Goal: Check status: Check status

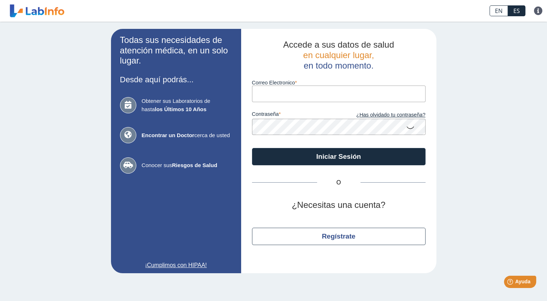
click at [264, 91] on input "Correo Electronico" at bounding box center [338, 94] width 173 height 16
type input "[EMAIL_ADDRESS][DOMAIN_NAME]"
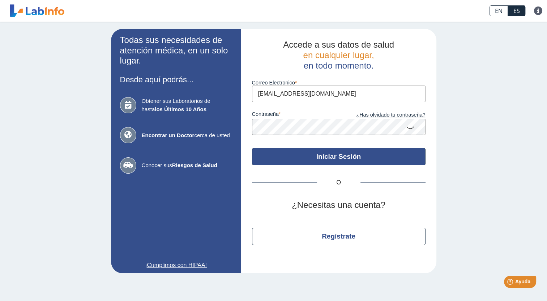
click at [325, 155] on button "Iniciar Sesión" at bounding box center [338, 156] width 173 height 17
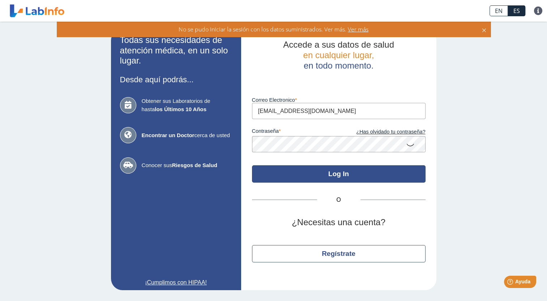
click at [335, 173] on button "Log In" at bounding box center [338, 174] width 173 height 17
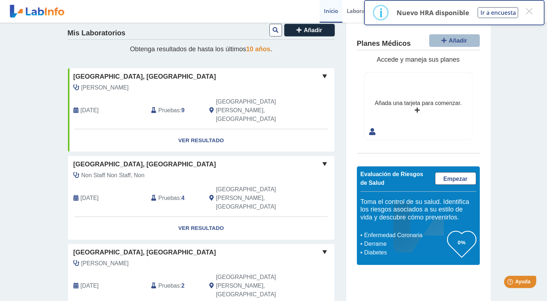
scroll to position [10, 0]
click at [190, 130] on link "Ver Resultado" at bounding box center [201, 141] width 266 height 23
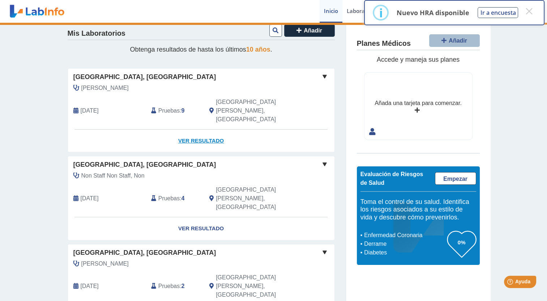
click at [190, 130] on link "Ver Resultado" at bounding box center [201, 141] width 266 height 23
click at [194, 130] on link "Ver Resultado" at bounding box center [201, 141] width 266 height 23
click at [133, 76] on span "[GEOGRAPHIC_DATA], [GEOGRAPHIC_DATA]" at bounding box center [144, 77] width 143 height 10
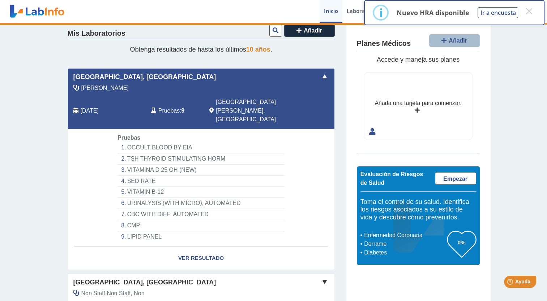
click at [151, 142] on li "OCCULT BLOOD BY EIA" at bounding box center [200, 147] width 167 height 11
click at [197, 247] on link "Ver Resultado" at bounding box center [201, 258] width 266 height 23
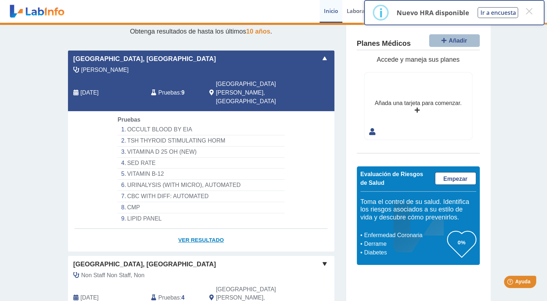
scroll to position [25, 0]
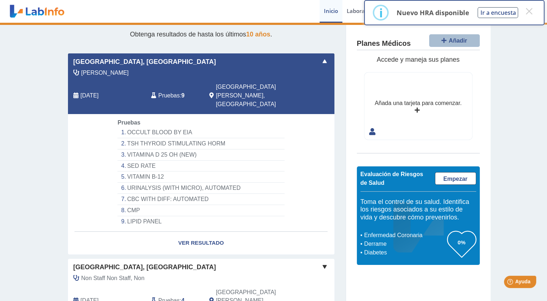
click at [167, 91] on span "Pruebas" at bounding box center [168, 95] width 21 height 9
click at [160, 127] on li "OCCULT BLOOD BY EIA" at bounding box center [200, 132] width 167 height 11
click at [194, 232] on link "Ver Resultado" at bounding box center [201, 243] width 266 height 23
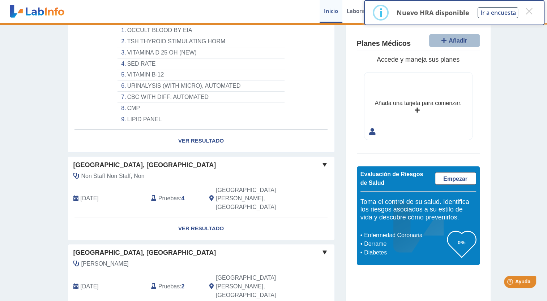
click at [166, 160] on span "[GEOGRAPHIC_DATA], [GEOGRAPHIC_DATA]" at bounding box center [144, 165] width 143 height 10
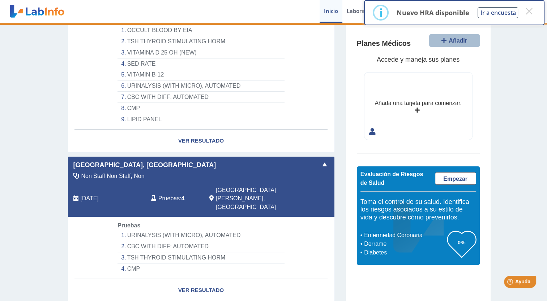
scroll to position [189, 0]
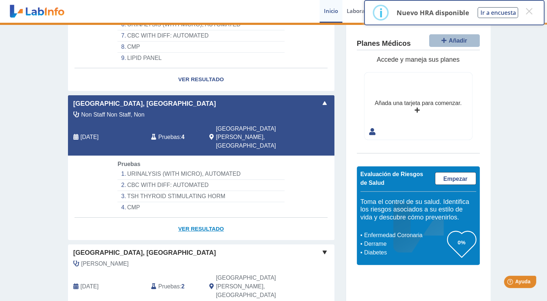
click at [192, 218] on link "Ver Resultado" at bounding box center [201, 229] width 266 height 23
click at [529, 7] on button "×" at bounding box center [528, 11] width 13 height 13
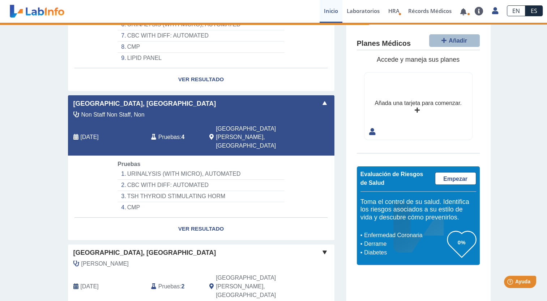
click at [155, 248] on span "[GEOGRAPHIC_DATA], [GEOGRAPHIC_DATA]" at bounding box center [144, 253] width 143 height 10
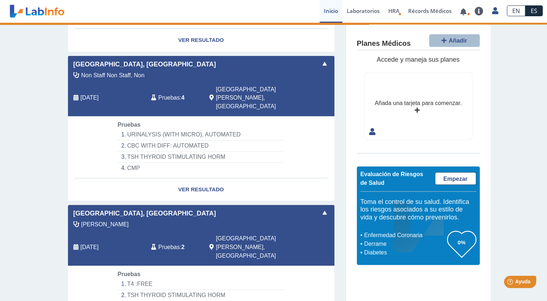
scroll to position [212, 0]
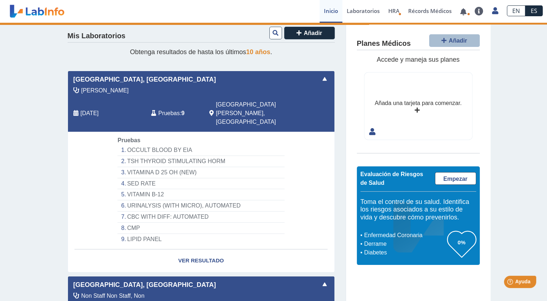
scroll to position [12, 0]
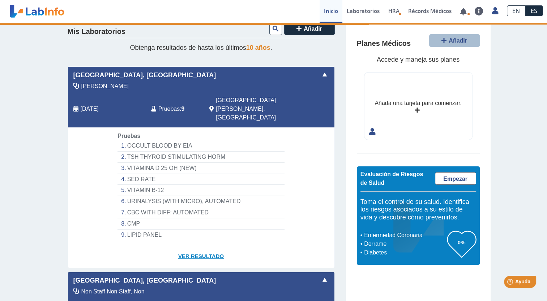
click at [198, 245] on link "Ver Resultado" at bounding box center [201, 256] width 266 height 23
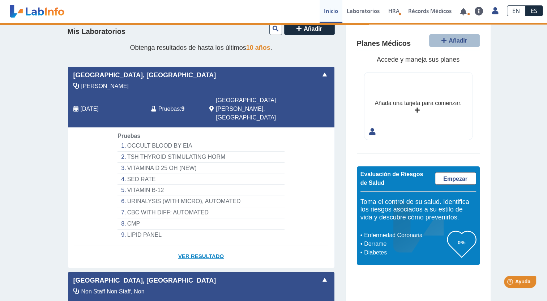
click at [198, 245] on link "Ver Resultado" at bounding box center [201, 256] width 266 height 23
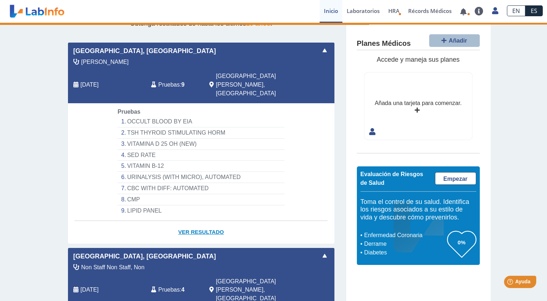
scroll to position [35, 0]
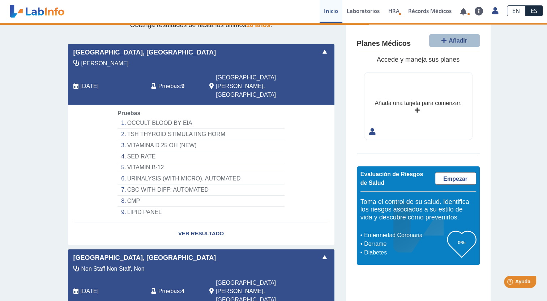
click at [164, 118] on li "OCCULT BLOOD BY EIA" at bounding box center [200, 123] width 167 height 11
click at [158, 129] on li "TSH THYROID STIMULATING HORM" at bounding box center [200, 134] width 167 height 11
click at [199, 223] on link "Ver Resultado" at bounding box center [201, 234] width 266 height 23
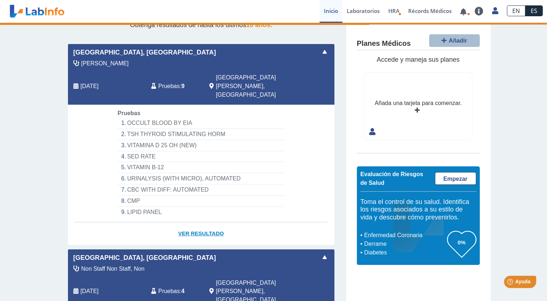
click at [199, 223] on link "Ver Resultado" at bounding box center [201, 234] width 266 height 23
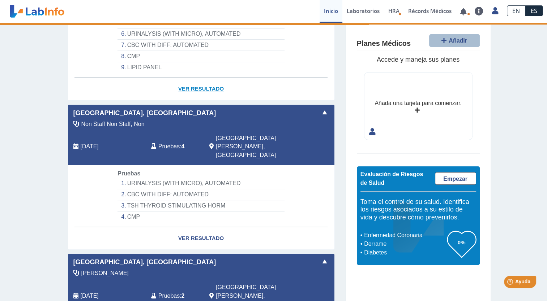
scroll to position [195, 0]
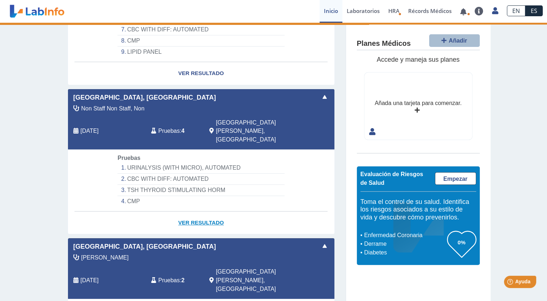
click at [206, 212] on link "Ver Resultado" at bounding box center [201, 223] width 266 height 23
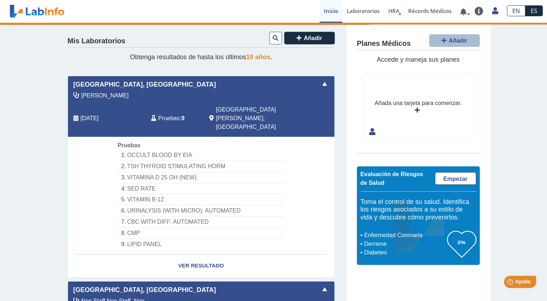
scroll to position [9, 0]
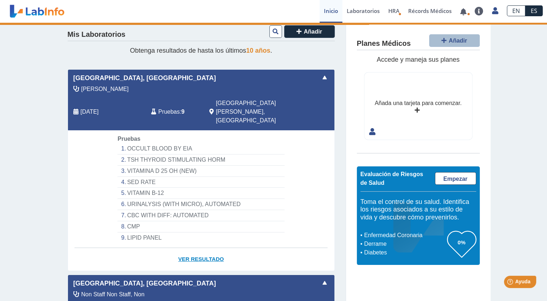
click at [202, 248] on link "Ver Resultado" at bounding box center [201, 259] width 266 height 23
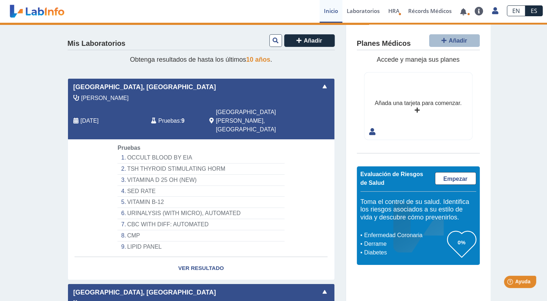
scroll to position [0, 0]
click at [197, 257] on link "Ver Resultado" at bounding box center [201, 268] width 266 height 23
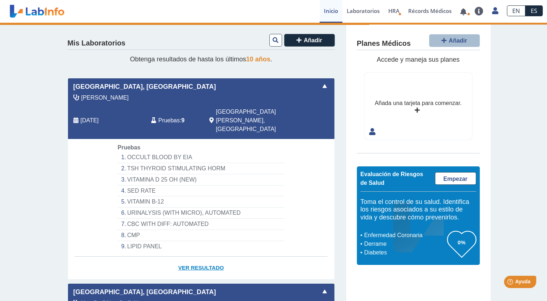
click at [197, 257] on link "Ver Resultado" at bounding box center [201, 268] width 266 height 23
click at [155, 186] on li "SED RATE" at bounding box center [200, 191] width 167 height 11
click at [137, 152] on li "OCCULT BLOOD BY EIA" at bounding box center [200, 157] width 167 height 11
click at [196, 257] on link "Ver Resultado" at bounding box center [201, 268] width 266 height 23
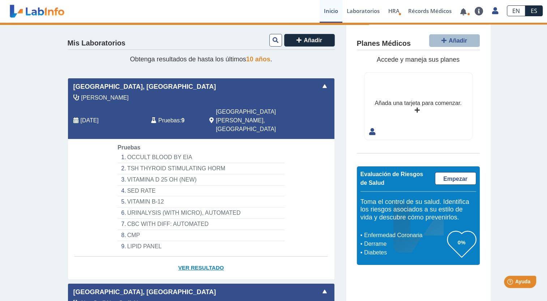
click at [196, 257] on link "Ver Resultado" at bounding box center [201, 268] width 266 height 23
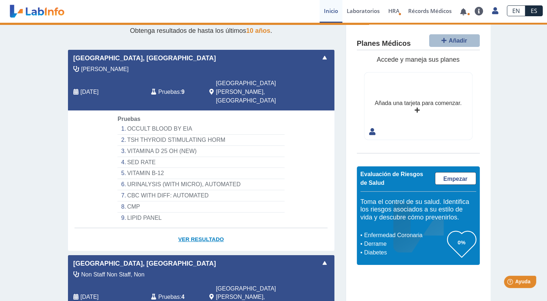
scroll to position [29, 0]
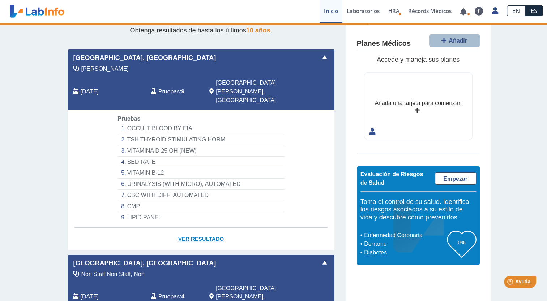
click at [210, 228] on link "Ver Resultado" at bounding box center [201, 239] width 266 height 23
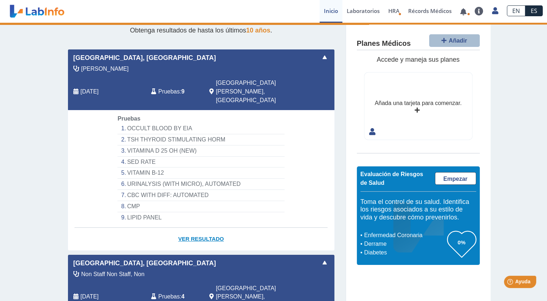
click at [210, 228] on link "Ver Resultado" at bounding box center [201, 239] width 266 height 23
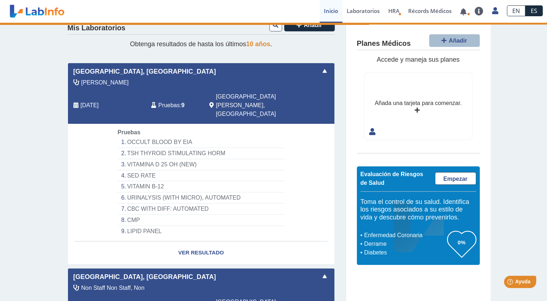
scroll to position [11, 0]
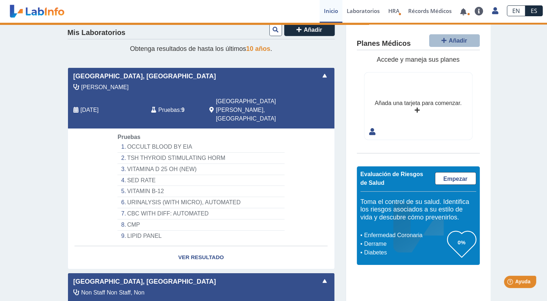
click at [152, 142] on li "OCCULT BLOOD BY EIA" at bounding box center [200, 147] width 167 height 11
click at [125, 134] on span "Pruebas" at bounding box center [128, 137] width 23 height 6
click at [92, 106] on span "[DATE]" at bounding box center [90, 110] width 18 height 9
click at [170, 106] on span "Pruebas" at bounding box center [168, 110] width 21 height 9
click at [233, 100] on span "[GEOGRAPHIC_DATA][PERSON_NAME], [GEOGRAPHIC_DATA]" at bounding box center [256, 110] width 80 height 26
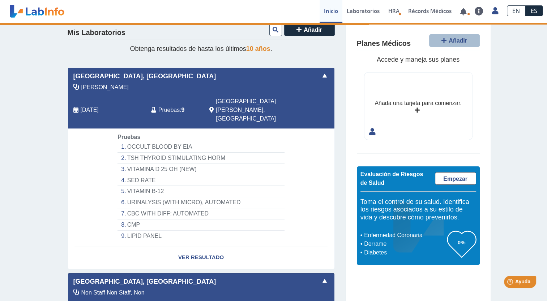
click at [321, 77] on span at bounding box center [324, 76] width 9 height 9
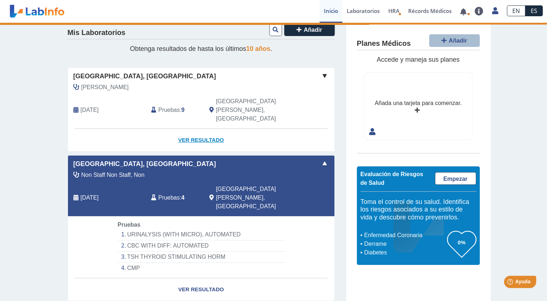
click at [186, 129] on link "Ver Resultado" at bounding box center [201, 140] width 266 height 23
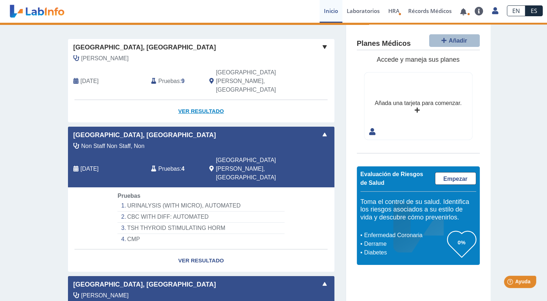
scroll to position [0, 0]
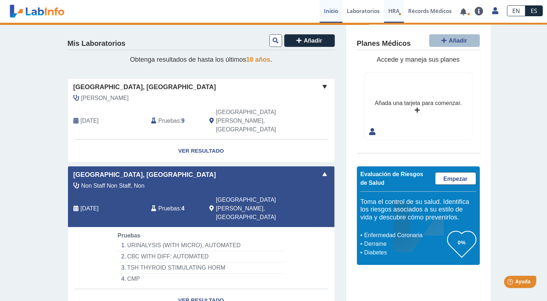
click at [395, 9] on span "HRA" at bounding box center [393, 10] width 11 height 7
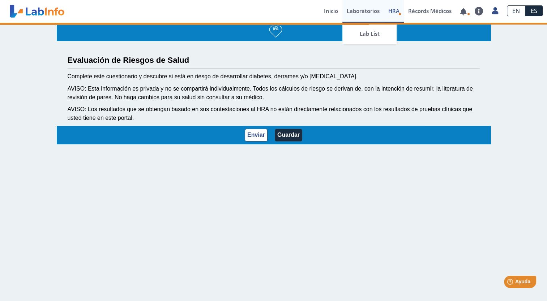
click at [368, 9] on link "Laboratorios" at bounding box center [363, 11] width 42 height 23
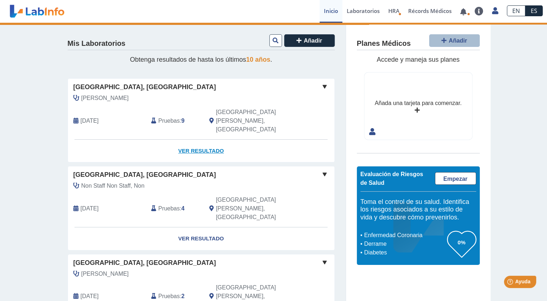
click at [203, 140] on link "Ver Resultado" at bounding box center [201, 151] width 266 height 23
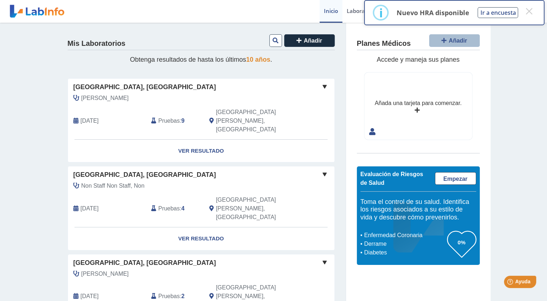
click at [203, 140] on link "Ver Resultado" at bounding box center [201, 151] width 266 height 23
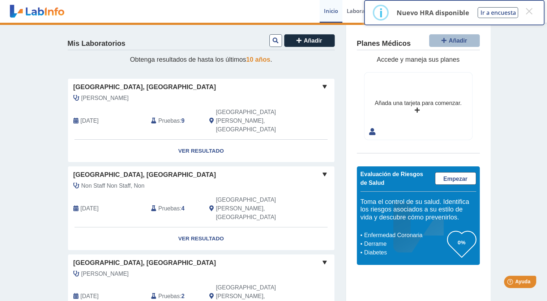
select select "**********"
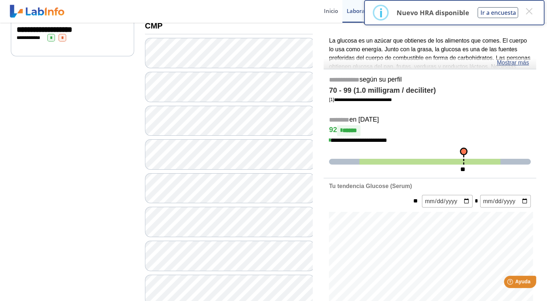
scroll to position [95, 0]
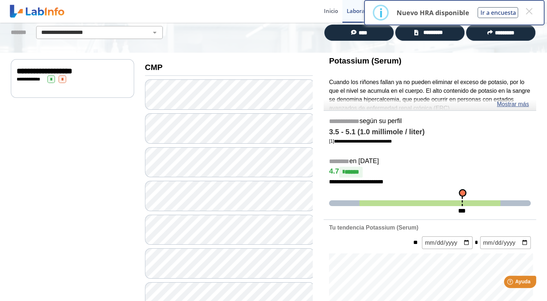
scroll to position [53, 0]
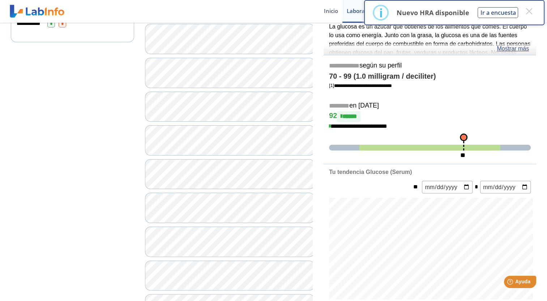
scroll to position [110, 0]
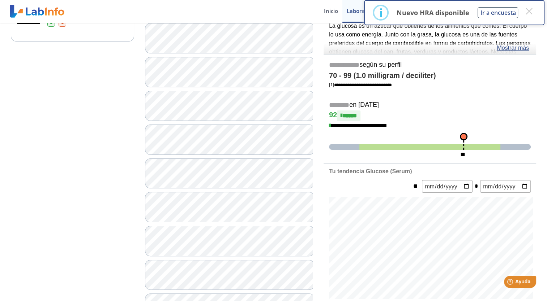
click at [332, 135] on div "**********" at bounding box center [429, 111] width 213 height 103
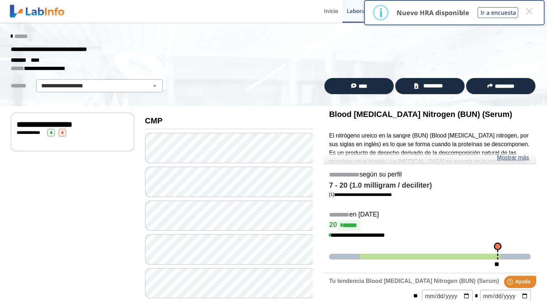
click at [199, 40] on div "******" at bounding box center [273, 36] width 536 height 13
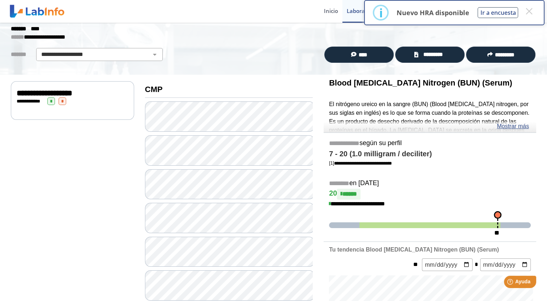
scroll to position [32, 0]
click at [515, 126] on link "Mostrar más" at bounding box center [513, 126] width 32 height 9
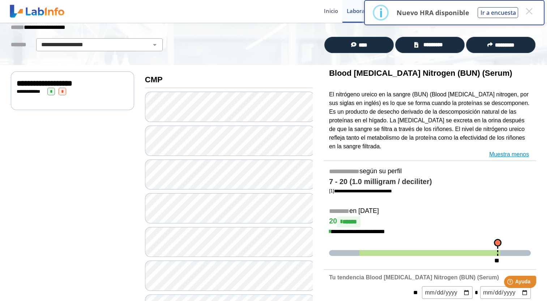
scroll to position [41, 0]
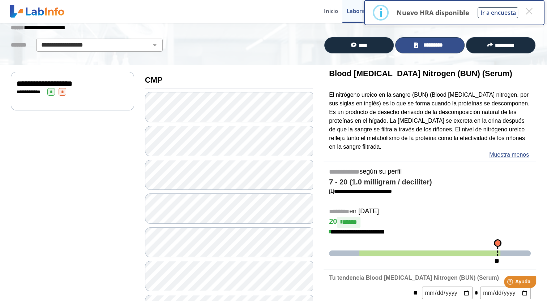
click at [425, 46] on span "*********" at bounding box center [432, 45] width 25 height 8
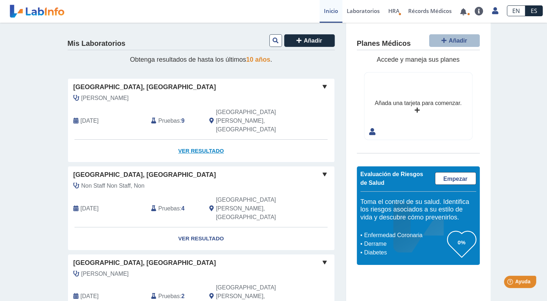
click at [201, 140] on link "Ver Resultado" at bounding box center [201, 151] width 266 height 23
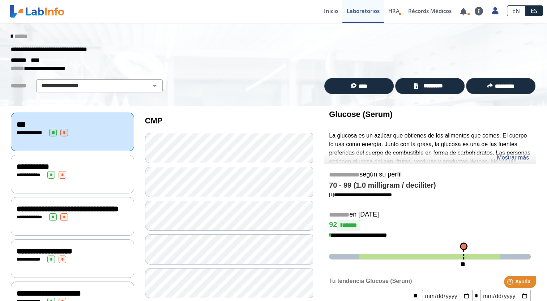
click at [83, 126] on div "***" at bounding box center [73, 124] width 112 height 9
click at [434, 84] on span "*********" at bounding box center [432, 86] width 25 height 8
